Goal: Information Seeking & Learning: Learn about a topic

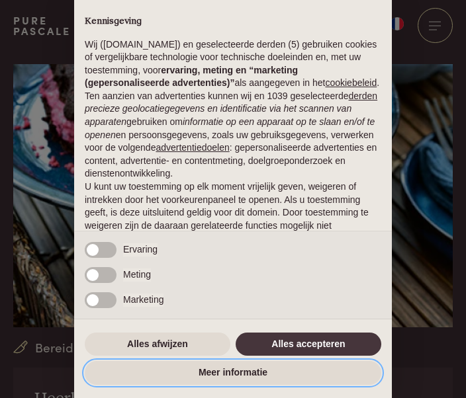
click at [200, 385] on button "Meer informatie" at bounding box center [233, 373] width 296 height 24
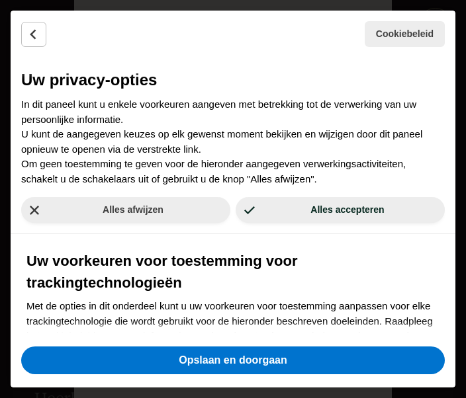
click at [198, 374] on button "Opslaan en doorgaan" at bounding box center [232, 361] width 423 height 28
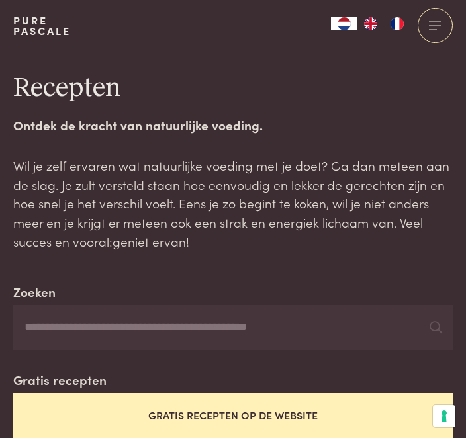
click at [322, 419] on button "Gratis recepten op de website" at bounding box center [232, 415] width 439 height 44
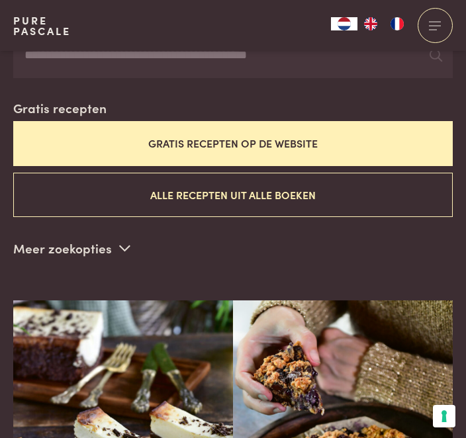
scroll to position [279, 0]
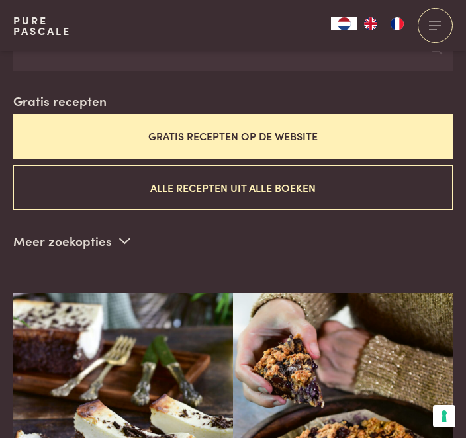
click at [316, 391] on img at bounding box center [343, 425] width 220 height 265
click at [300, 396] on img at bounding box center [343, 425] width 220 height 265
click at [294, 390] on img at bounding box center [343, 425] width 220 height 265
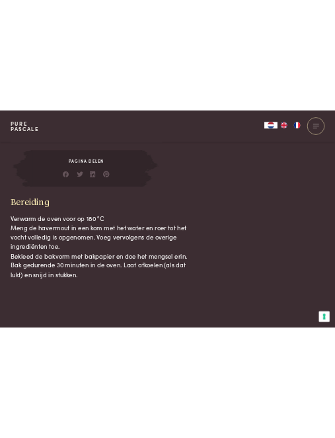
scroll to position [1089, 0]
